Goal: Obtain resource: Download file/media

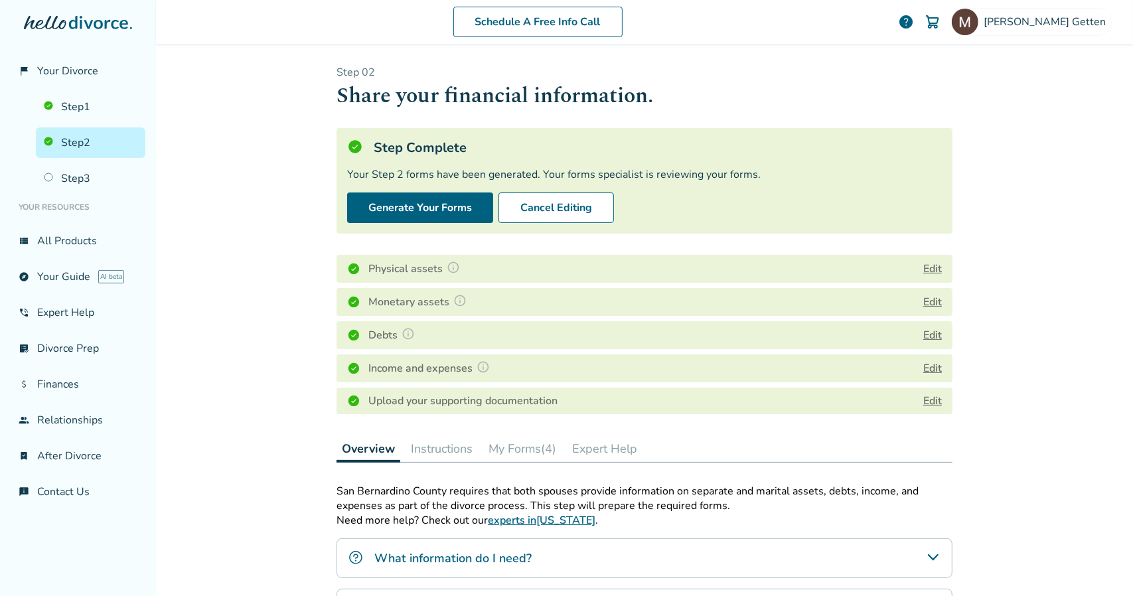
click at [425, 440] on button "Instructions" at bounding box center [441, 448] width 72 height 27
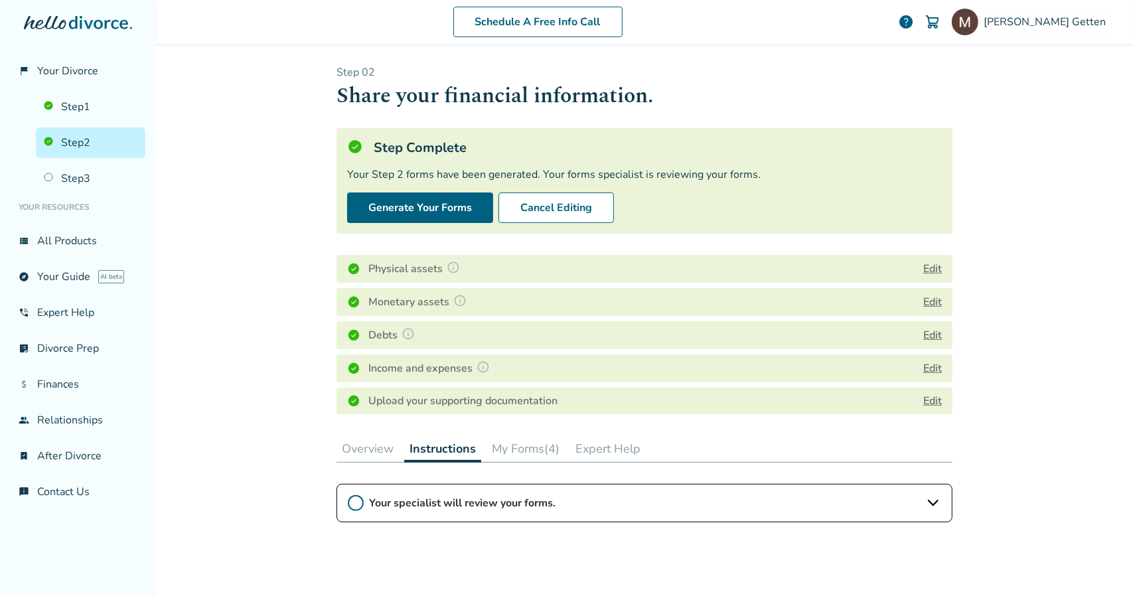
click at [925, 332] on button "Edit" at bounding box center [932, 335] width 19 height 16
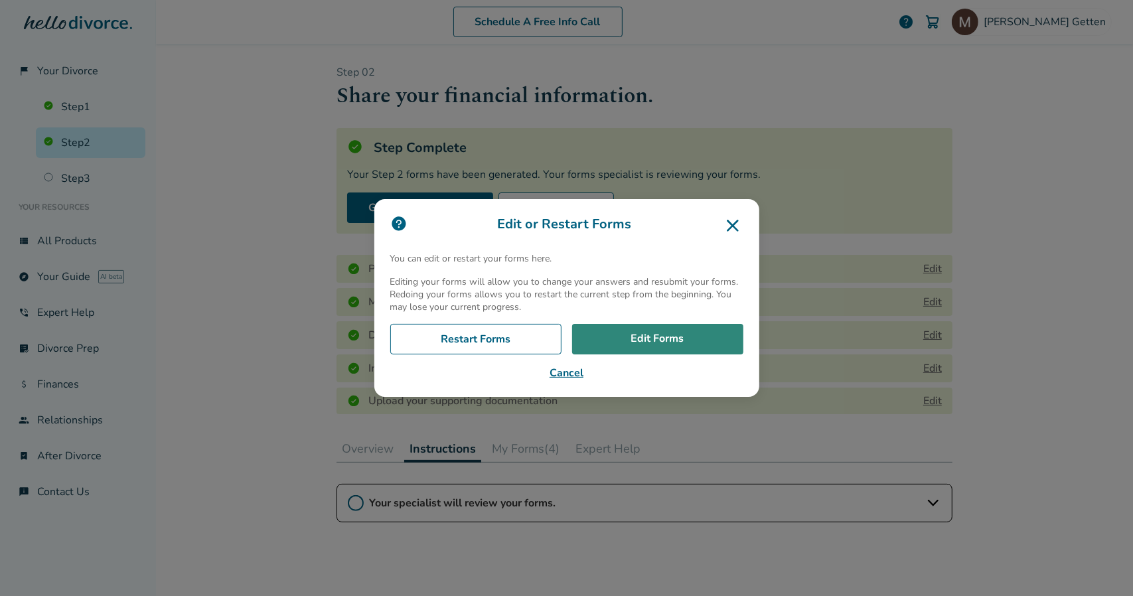
click at [678, 340] on link "Edit Forms" at bounding box center [657, 339] width 171 height 31
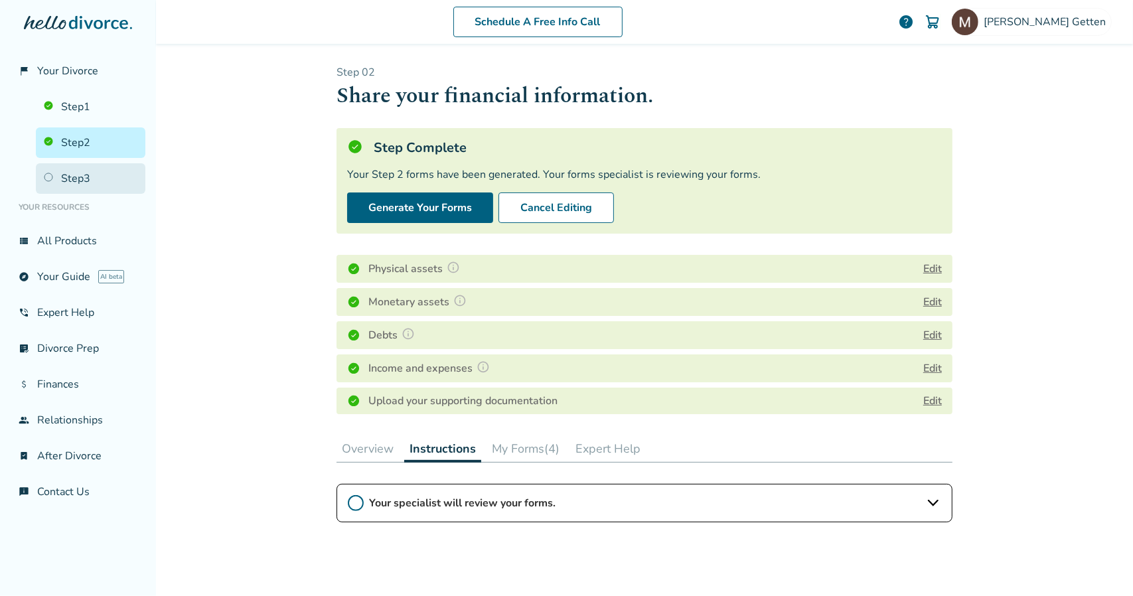
click at [89, 171] on link "Step 3" at bounding box center [90, 178] width 109 height 31
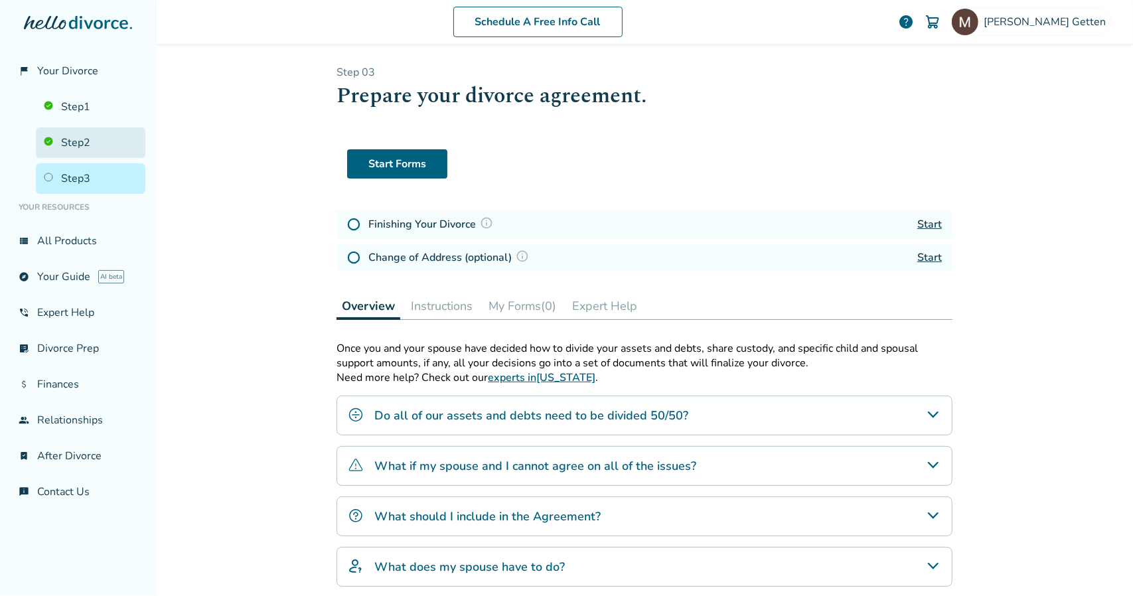
click at [96, 148] on link "Step 2" at bounding box center [90, 142] width 109 height 31
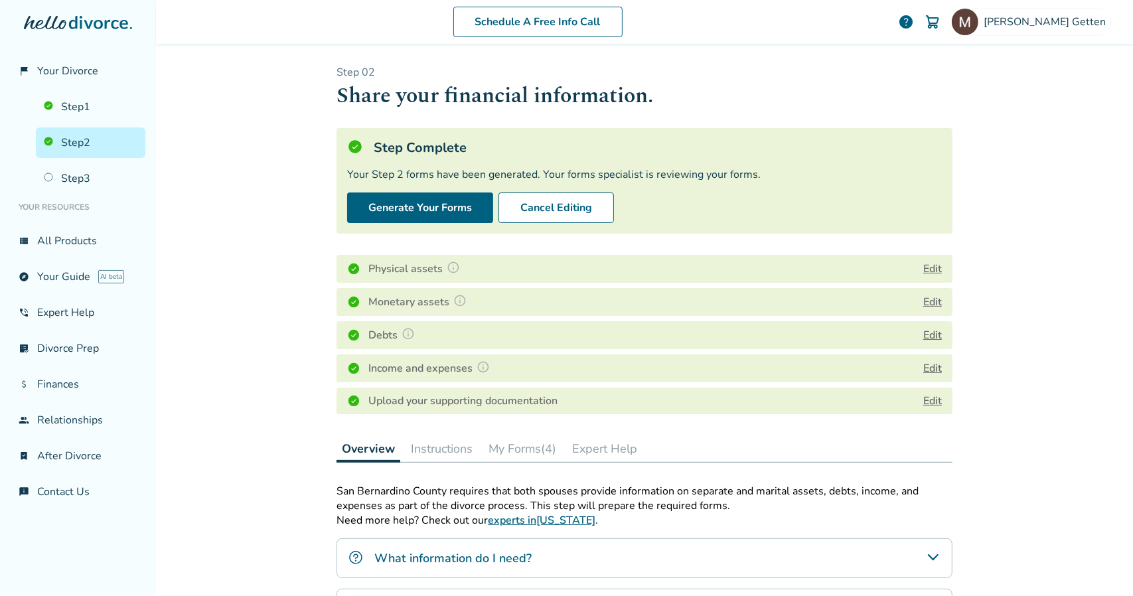
click at [528, 447] on button "My Forms (4)" at bounding box center [522, 448] width 78 height 27
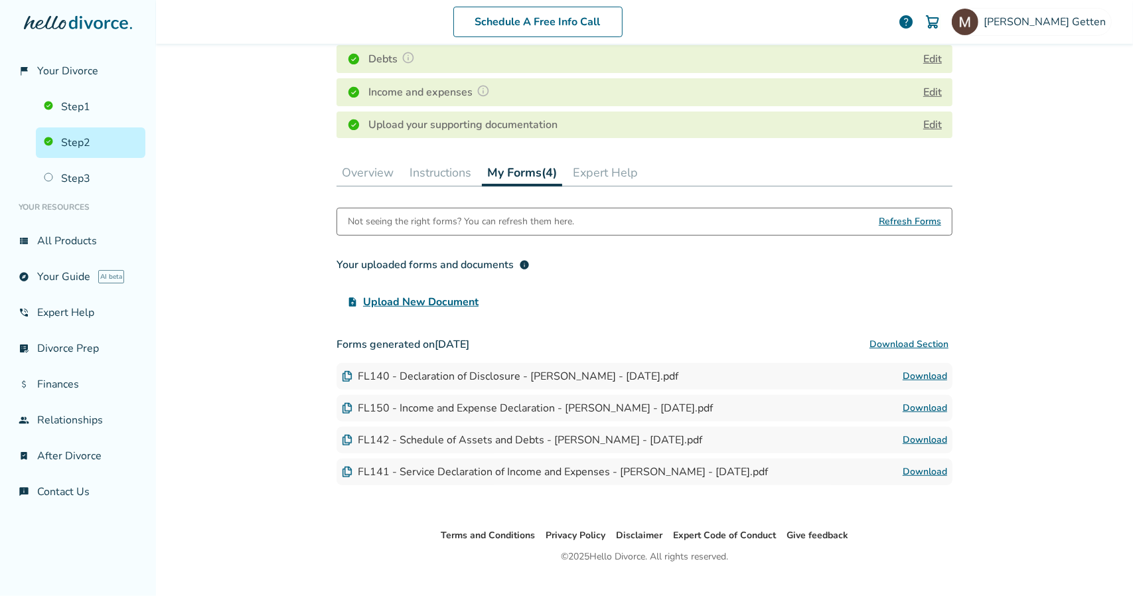
scroll to position [299, 0]
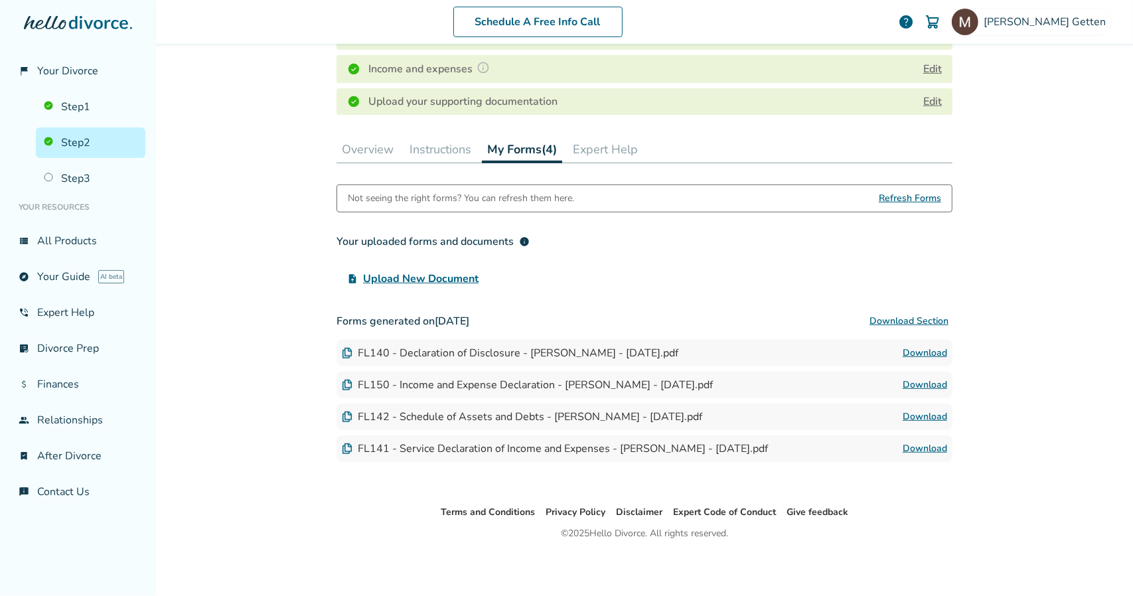
click at [911, 413] on link "Download" at bounding box center [925, 417] width 44 height 16
click at [429, 419] on div "FL142 - Schedule of Assets and Debts - [PERSON_NAME] - [DATE].pdf" at bounding box center [522, 416] width 360 height 15
click at [920, 413] on link "Download" at bounding box center [925, 417] width 44 height 16
